Goal: Register for event/course

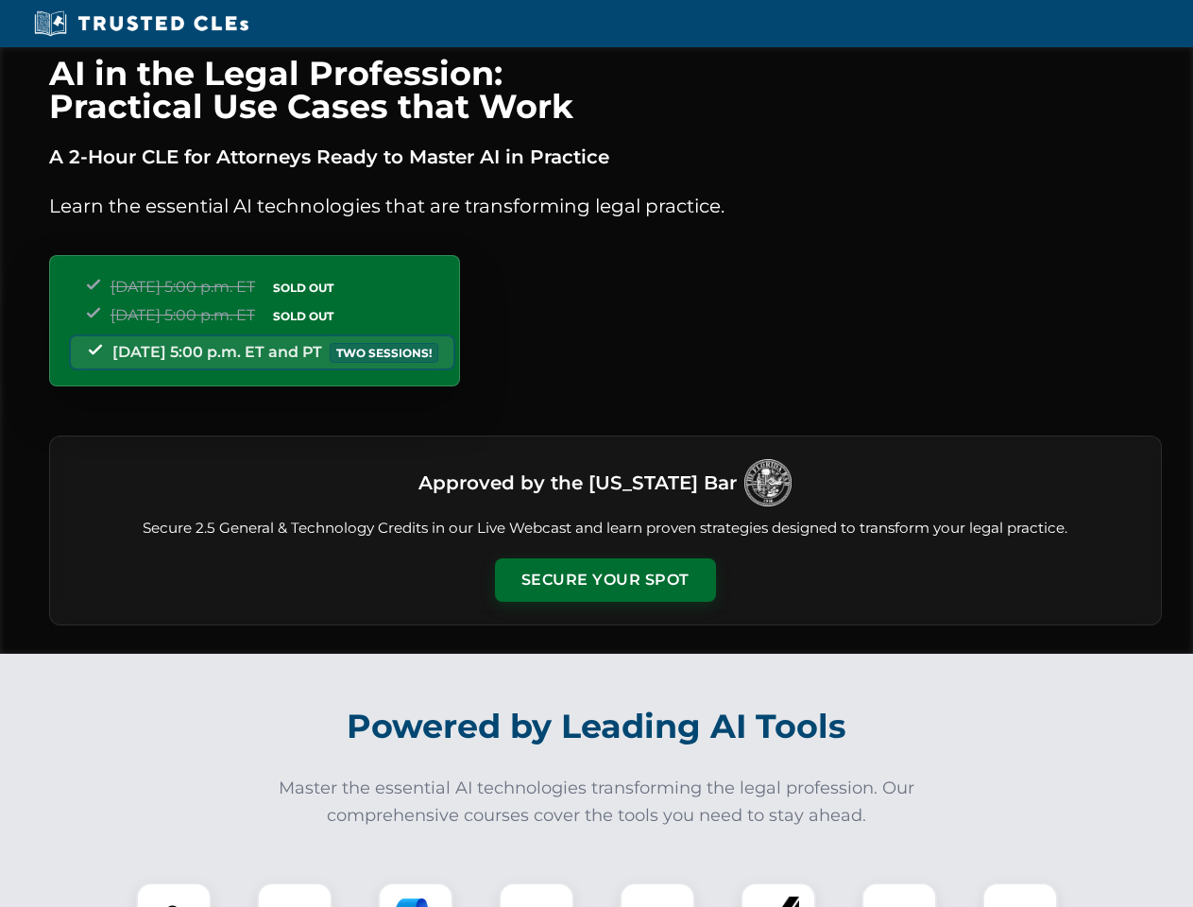
click at [604, 580] on button "Secure Your Spot" at bounding box center [605, 579] width 221 height 43
